Goal: Leave review/rating: Leave review/rating

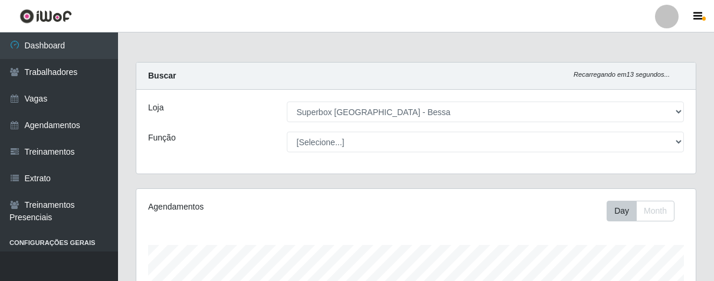
select select "206"
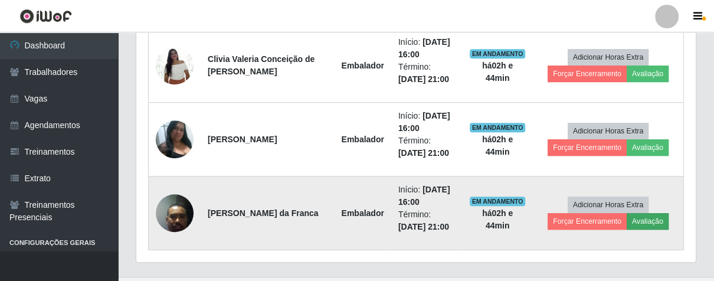
scroll to position [244, 559]
click at [645, 225] on button "Avaliação" at bounding box center [647, 221] width 42 height 17
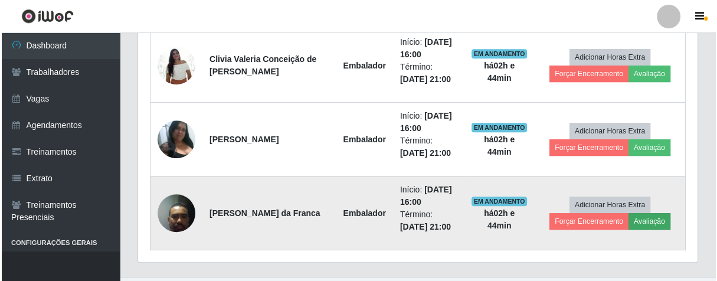
scroll to position [244, 552]
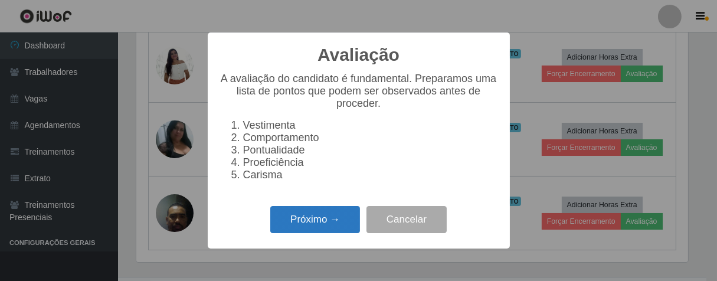
click at [316, 234] on button "Próximo →" at bounding box center [315, 220] width 90 height 28
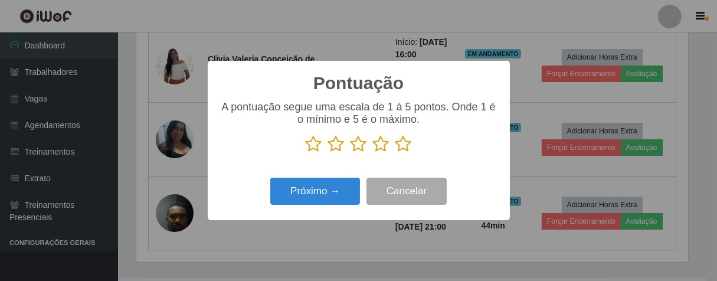
scroll to position [589620, 589313]
click at [385, 140] on icon at bounding box center [381, 144] width 17 height 18
click at [373, 153] on input "radio" at bounding box center [373, 153] width 0 height 0
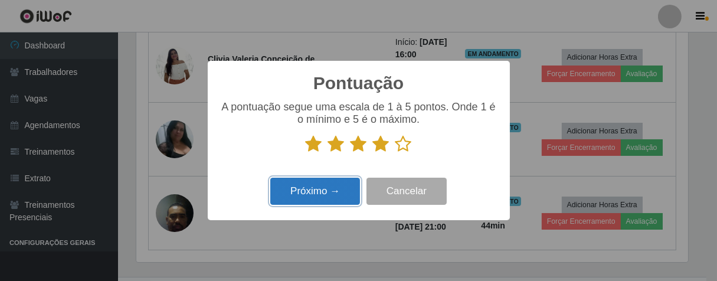
click at [330, 188] on button "Próximo →" at bounding box center [315, 192] width 90 height 28
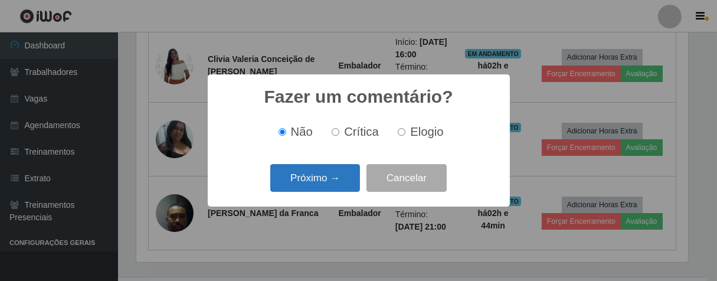
click at [344, 173] on button "Próximo →" at bounding box center [315, 178] width 90 height 28
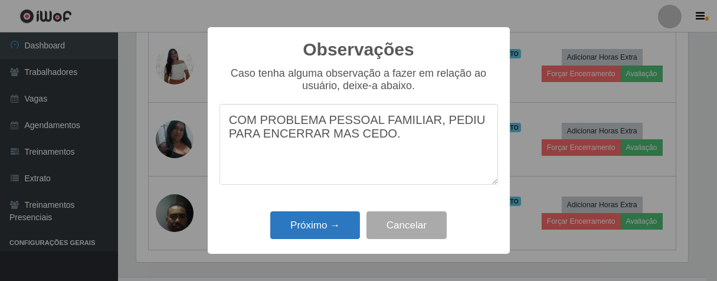
type textarea "COM PROBLEMA PESSOAL FAMILIAR, PEDIU PARA ENCERRAR MAS CEDO."
click at [331, 221] on button "Próximo →" at bounding box center [315, 225] width 90 height 28
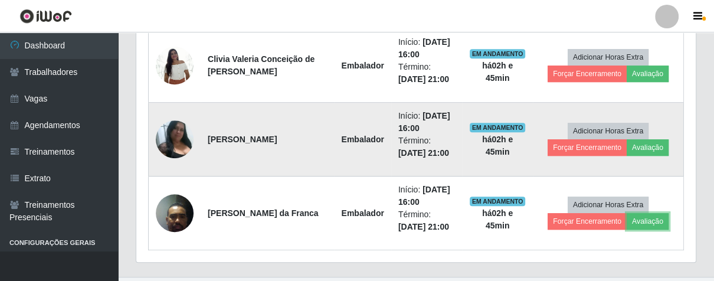
scroll to position [244, 559]
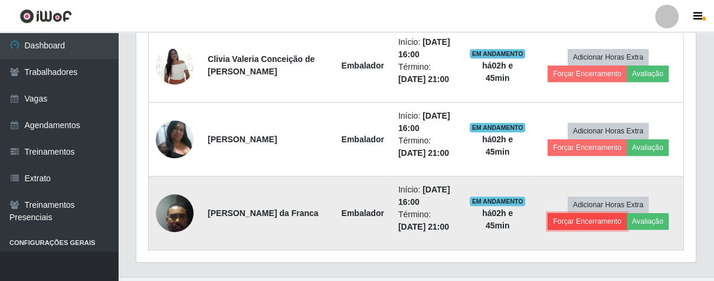
click at [571, 222] on button "Forçar Encerramento" at bounding box center [586, 221] width 79 height 17
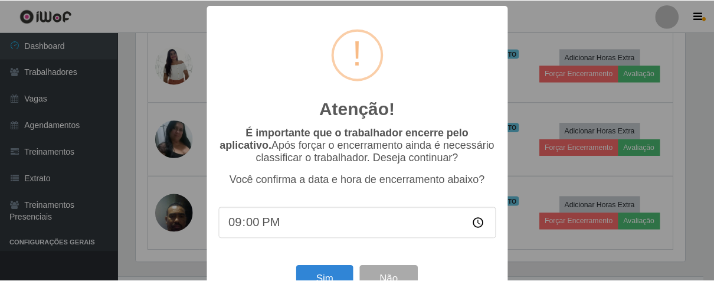
scroll to position [41, 0]
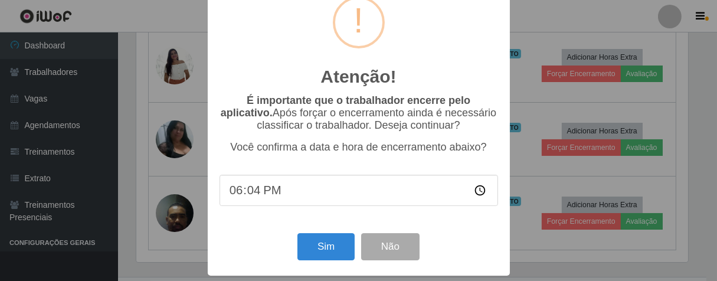
type input "18:45"
click at [324, 244] on button "Sim" at bounding box center [325, 247] width 57 height 28
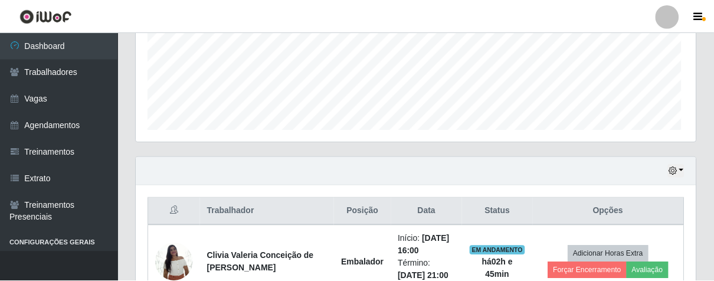
scroll to position [244, 552]
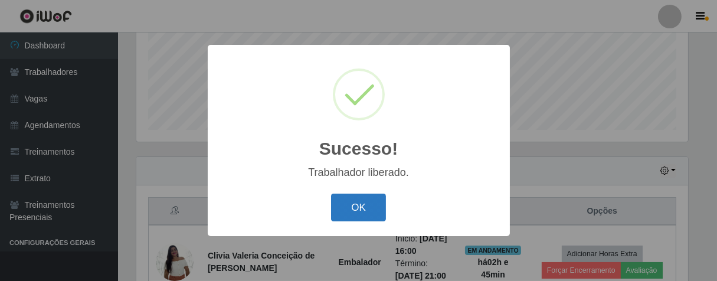
click at [354, 211] on button "OK" at bounding box center [358, 207] width 55 height 28
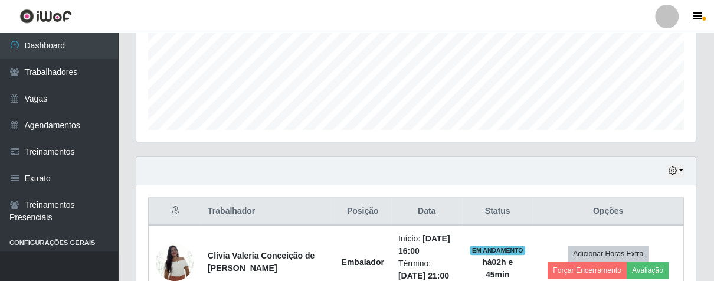
scroll to position [423, 0]
